Goal: Information Seeking & Learning: Check status

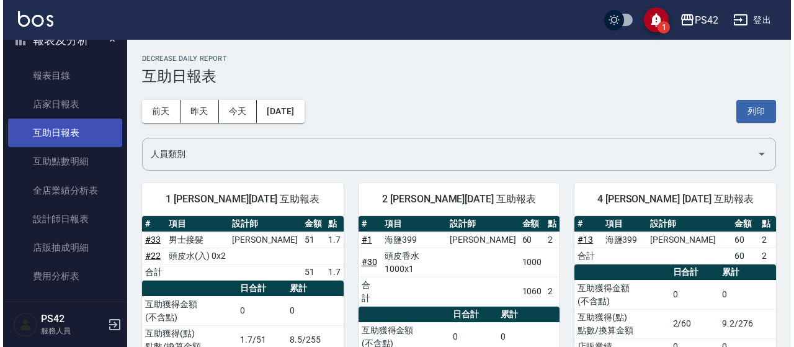
scroll to position [304, 0]
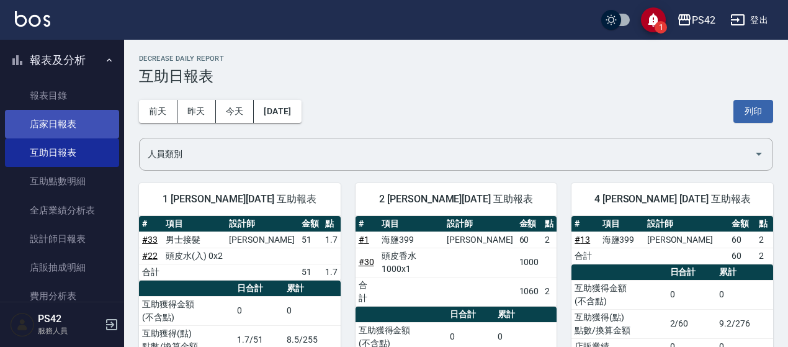
click at [66, 122] on link "店家日報表" at bounding box center [62, 124] width 114 height 29
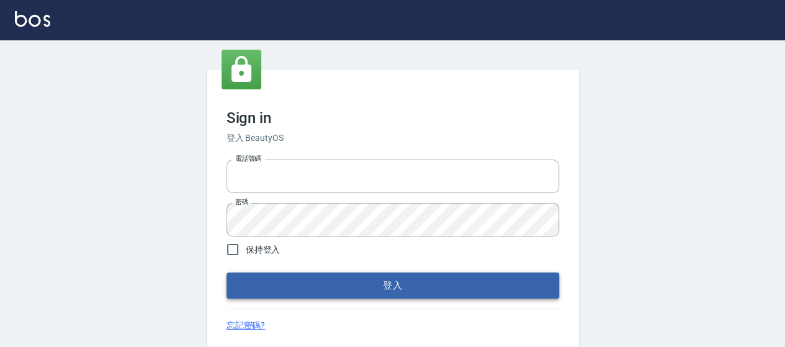
type input "0426657169"
click at [383, 289] on button "登入" at bounding box center [392, 285] width 333 height 26
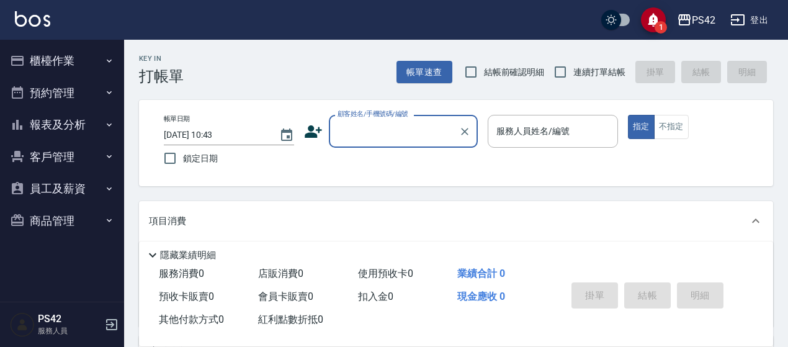
click at [96, 120] on button "報表及分析" at bounding box center [62, 125] width 114 height 32
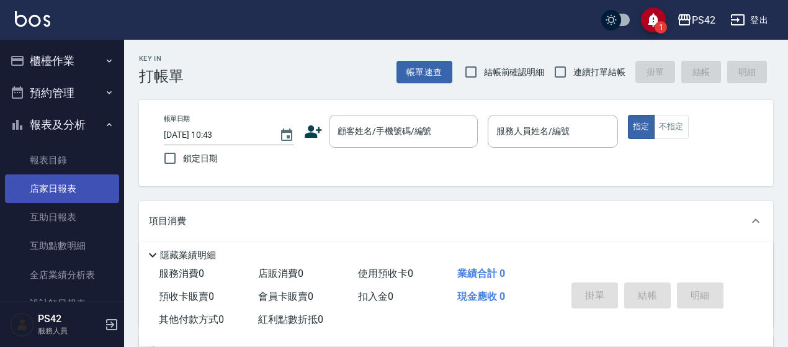
click at [97, 183] on link "店家日報表" at bounding box center [62, 188] width 114 height 29
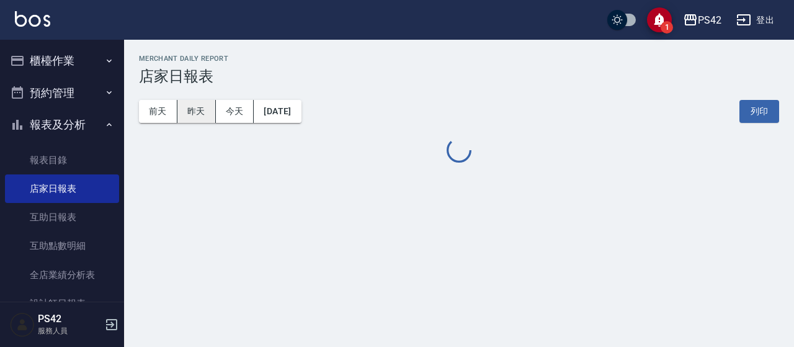
click at [204, 115] on button "昨天" at bounding box center [196, 111] width 38 height 23
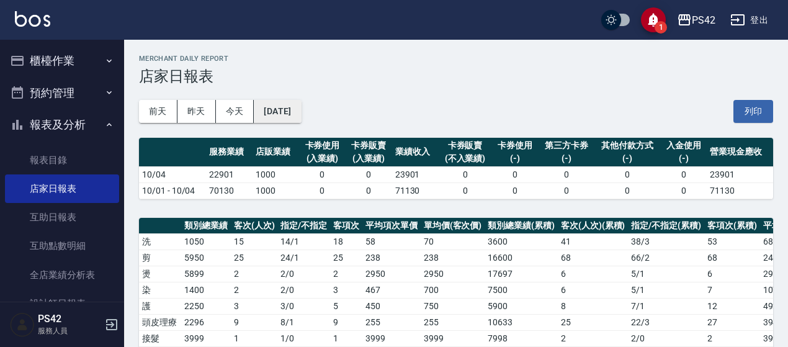
click at [300, 112] on button "[DATE]" at bounding box center [277, 111] width 47 height 23
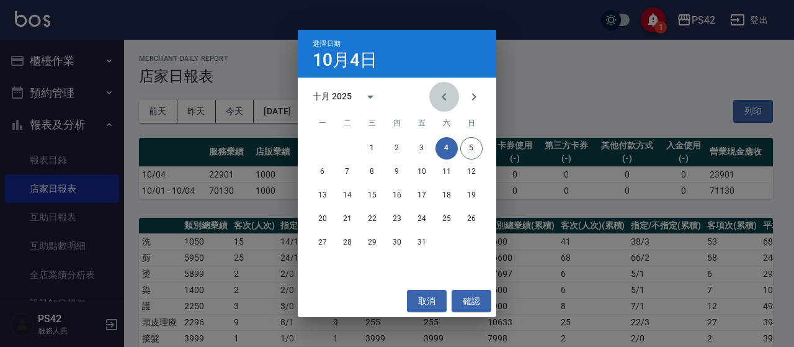
click at [442, 102] on icon "Previous month" at bounding box center [444, 96] width 15 height 15
click at [347, 243] on button "30" at bounding box center [347, 242] width 22 height 22
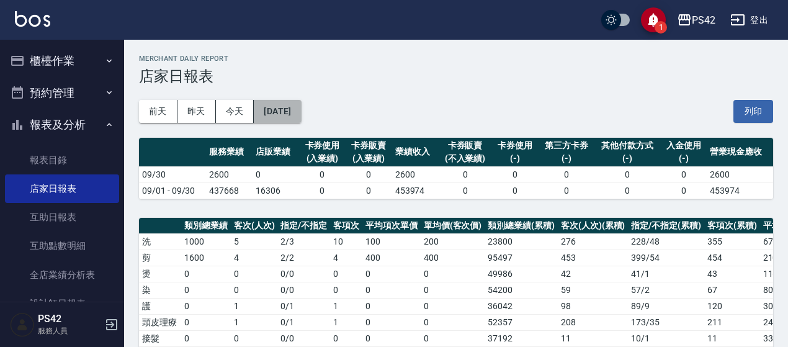
click at [279, 104] on button "2025/09/30" at bounding box center [277, 111] width 47 height 23
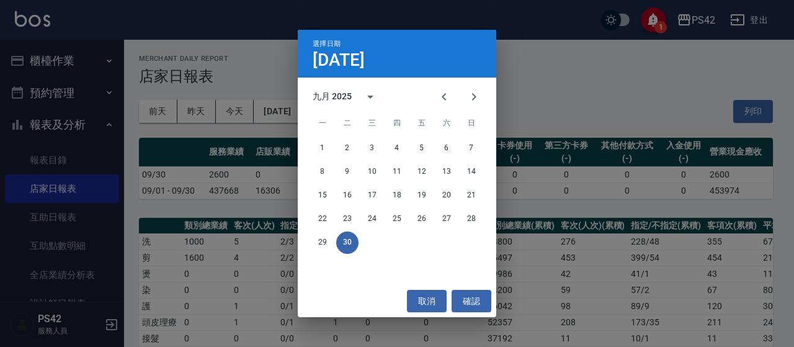
drag, startPoint x: 444, startPoint y: 101, endPoint x: 428, endPoint y: 142, distance: 44.0
click at [445, 101] on icon "Previous month" at bounding box center [444, 96] width 15 height 15
click at [475, 239] on button "31" at bounding box center [471, 242] width 22 height 22
